Goal: Task Accomplishment & Management: Use online tool/utility

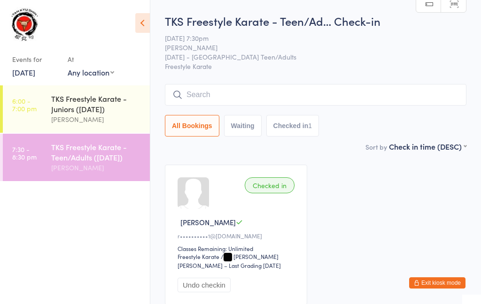
click at [384, 102] on input "search" at bounding box center [316, 95] width 302 height 22
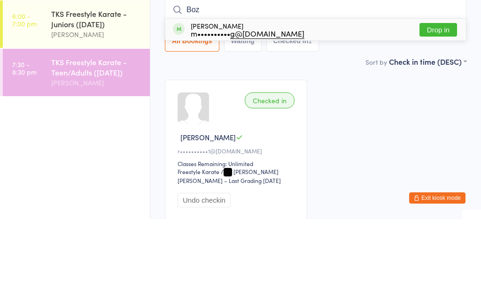
type input "Boz"
click at [222, 107] on div "Boz Liu m•••••••••• g@rocketmail.com" at bounding box center [248, 114] width 114 height 15
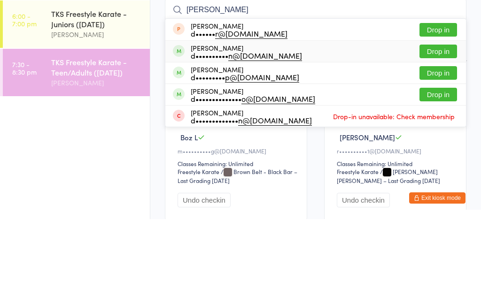
type input "danny"
click at [220, 137] on div "d•••••••••• n@gmail.com" at bounding box center [246, 141] width 111 height 8
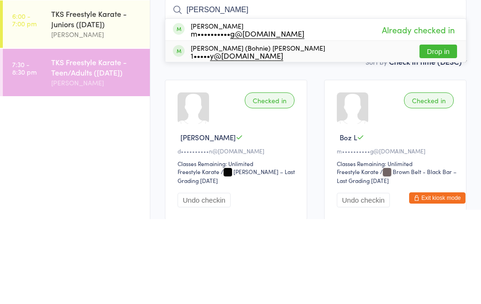
type input "bohn"
click at [204, 137] on div "1••••• y@gmail.com" at bounding box center [258, 141] width 134 height 8
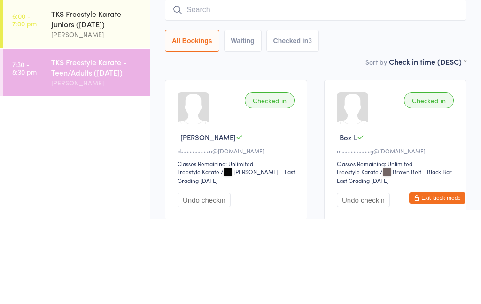
scroll to position [85, 0]
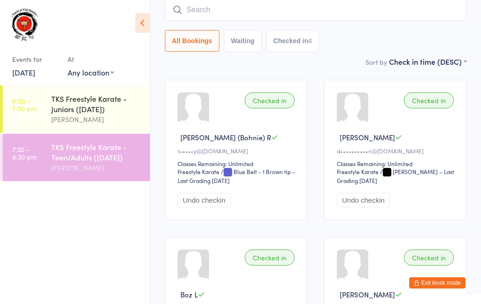
click at [249, 14] on input "search" at bounding box center [316, 10] width 302 height 22
type input "W"
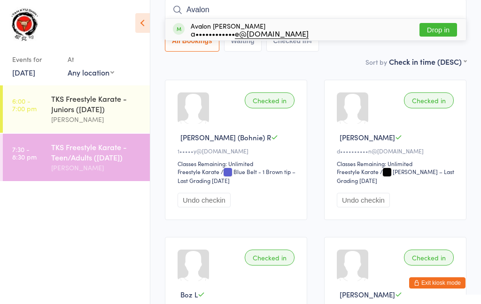
type input "Avalon"
click at [205, 31] on div "a•••••••••••• e@architectus.com.au" at bounding box center [250, 34] width 118 height 8
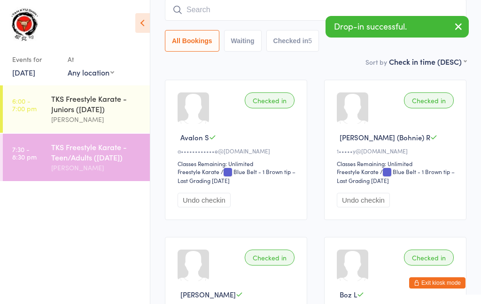
click at [251, 10] on input "search" at bounding box center [316, 10] width 302 height 22
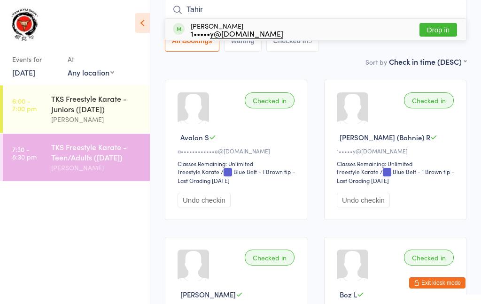
type input "Tahir"
click at [210, 27] on div "Tahir Rashid 1••••• y@gmail.com" at bounding box center [237, 29] width 93 height 15
